Goal: Communication & Community: Answer question/provide support

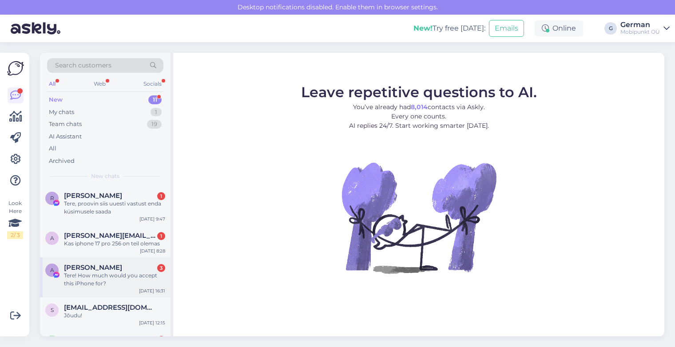
click at [119, 275] on div "Tere! How much would you accept this iPhone for?" at bounding box center [114, 280] width 101 height 16
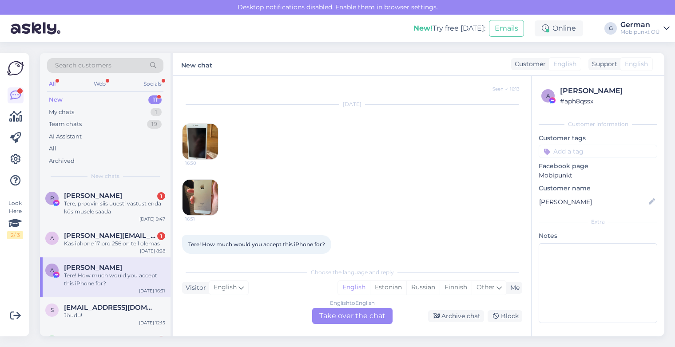
scroll to position [352, 0]
click at [198, 147] on img at bounding box center [200, 142] width 36 height 36
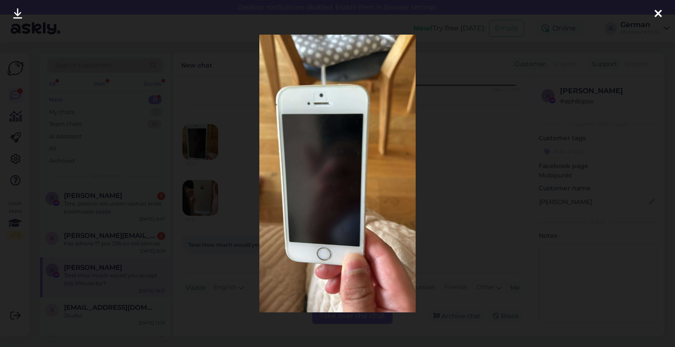
click at [653, 14] on div at bounding box center [658, 14] width 18 height 28
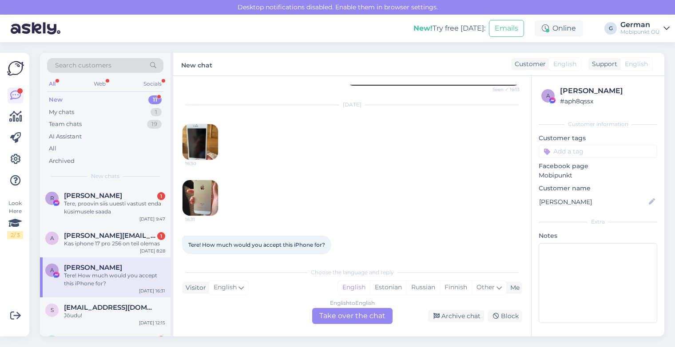
click at [190, 212] on img at bounding box center [200, 198] width 36 height 36
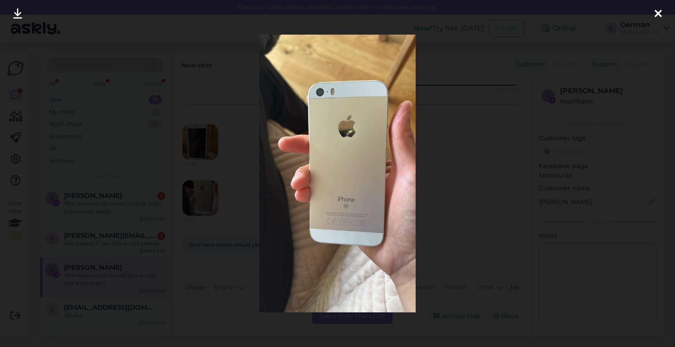
click at [658, 17] on icon at bounding box center [657, 14] width 7 height 12
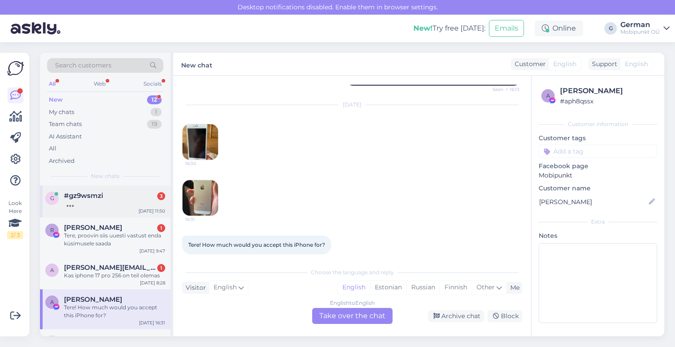
click at [102, 196] on span "#gz9wsmzi" at bounding box center [83, 196] width 39 height 8
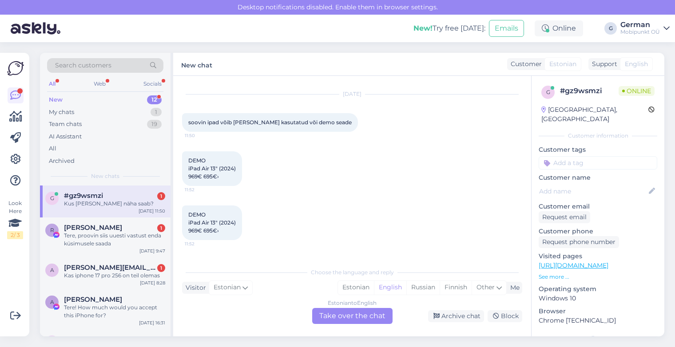
scroll to position [67, 0]
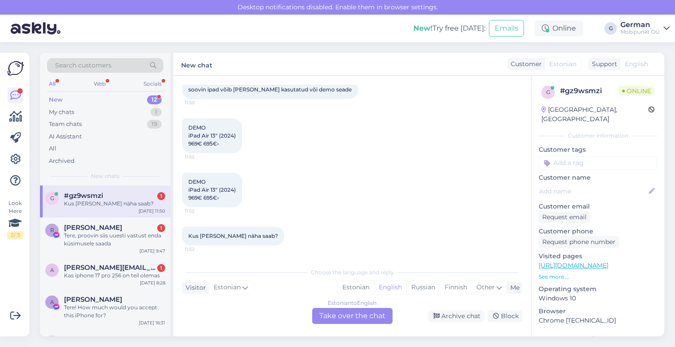
click at [56, 101] on div "New" at bounding box center [56, 99] width 14 height 9
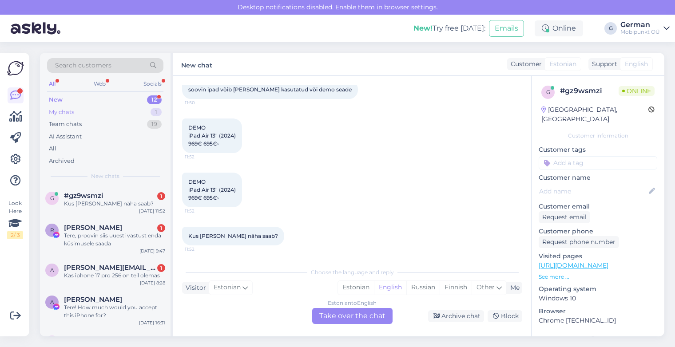
click at [63, 109] on div "My chats" at bounding box center [61, 112] width 25 height 9
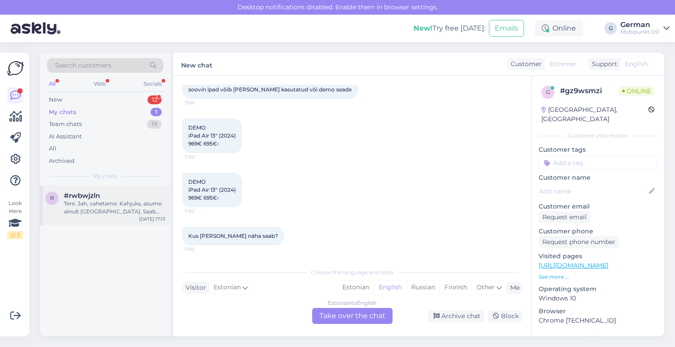
click at [107, 211] on div "Tere. Jah, vahetame. Kahjuks, asume ainult [GEOGRAPHIC_DATA]. Saab saata paki m…" at bounding box center [114, 208] width 101 height 16
